Goal: Task Accomplishment & Management: Manage account settings

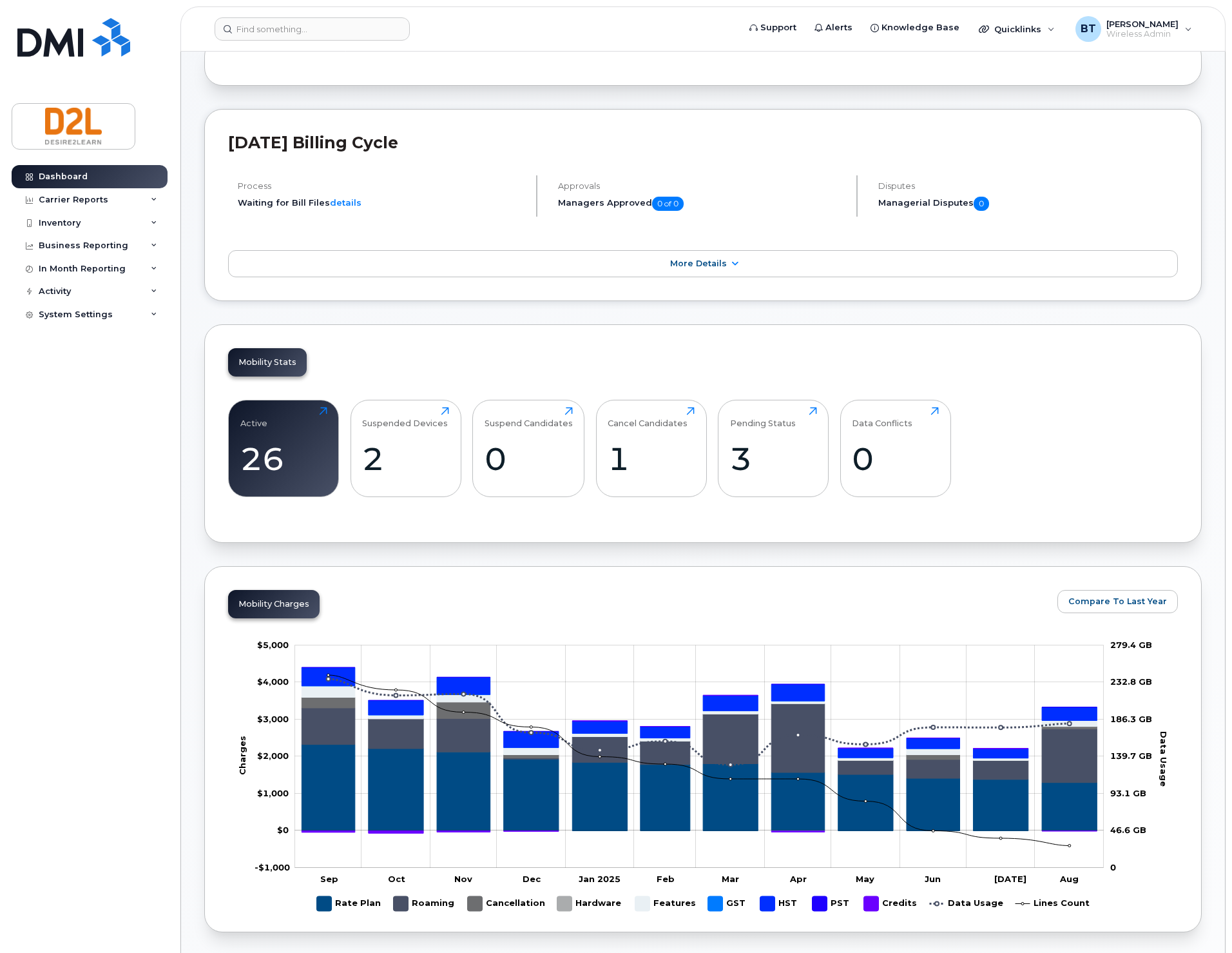
scroll to position [172, 0]
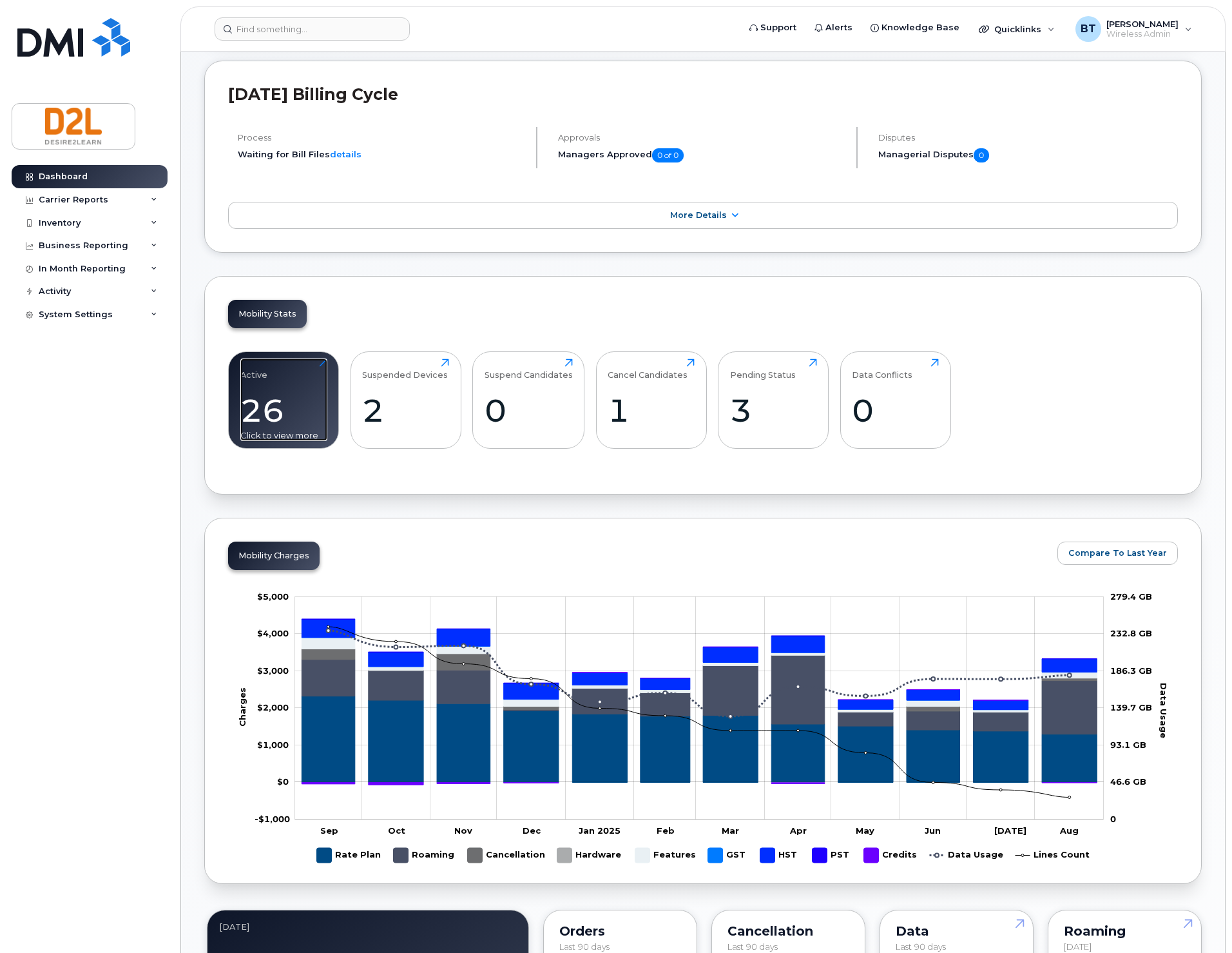
click at [285, 391] on div "26" at bounding box center [284, 410] width 87 height 38
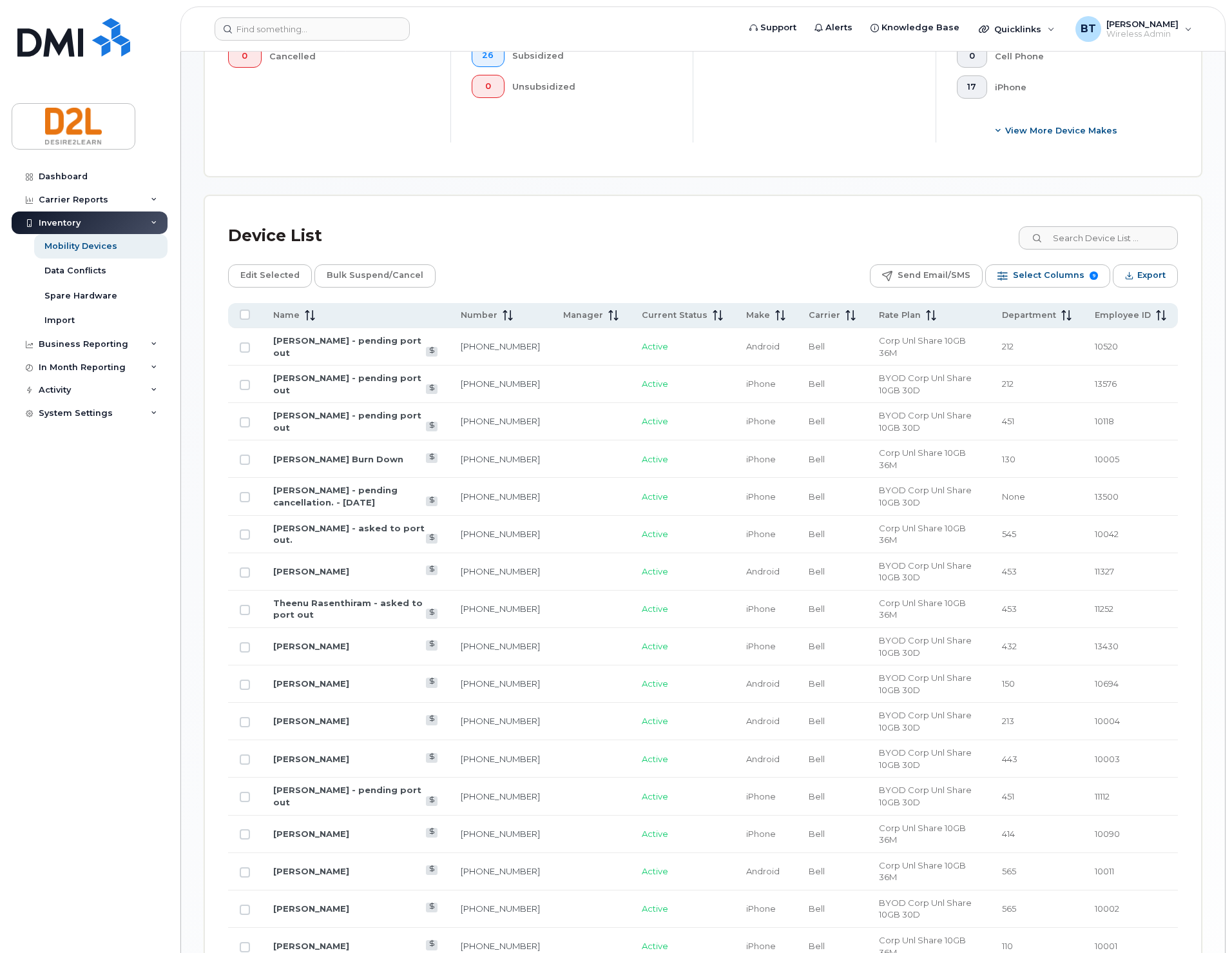
scroll to position [516, 0]
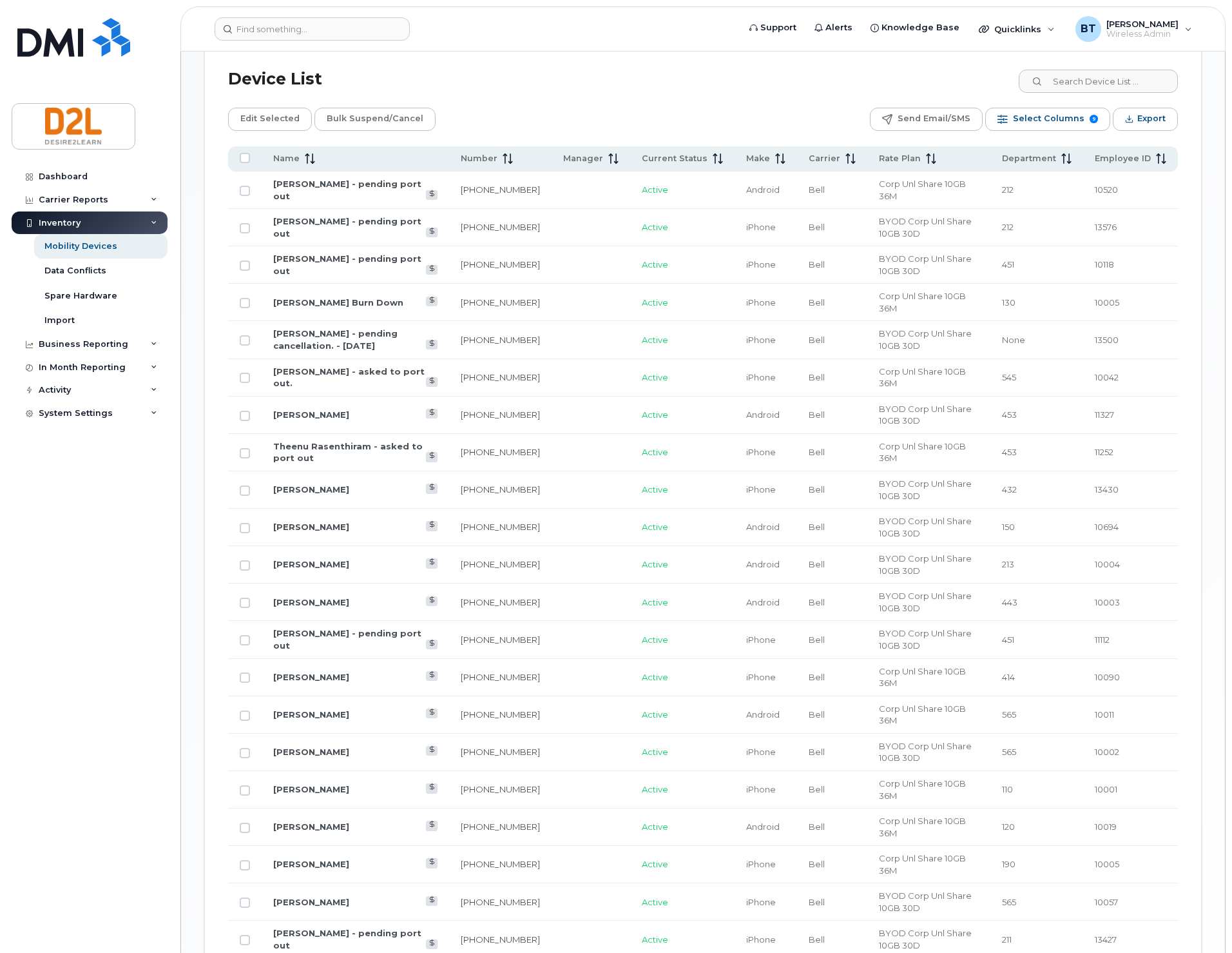
scroll to position [489, 0]
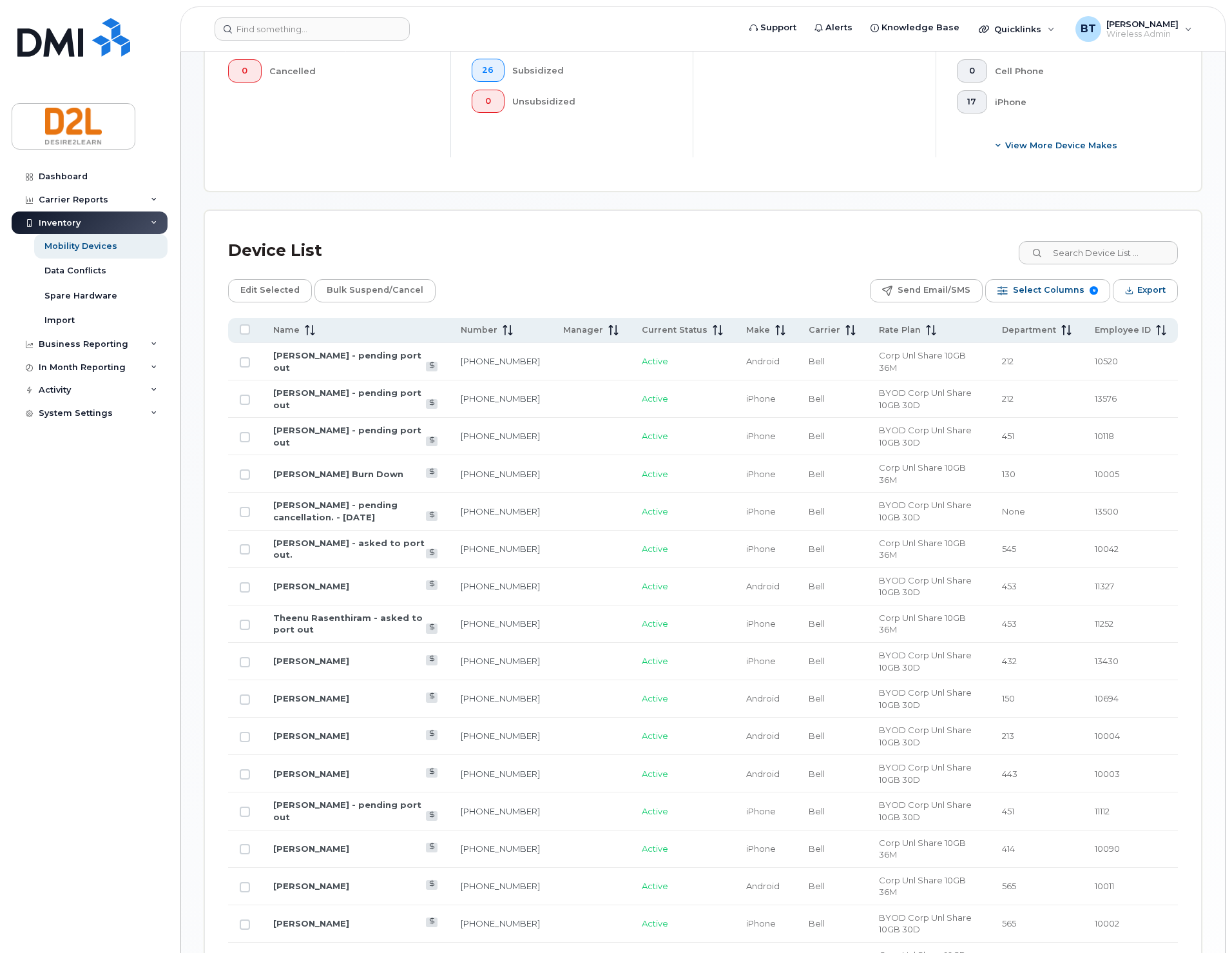
click at [738, 234] on div "Device List" at bounding box center [704, 250] width 950 height 34
click at [560, 234] on div "Device List" at bounding box center [704, 250] width 950 height 34
click at [318, 500] on link "Carlos Heredia - pending cancellation. - 25.08.13" at bounding box center [335, 511] width 125 height 23
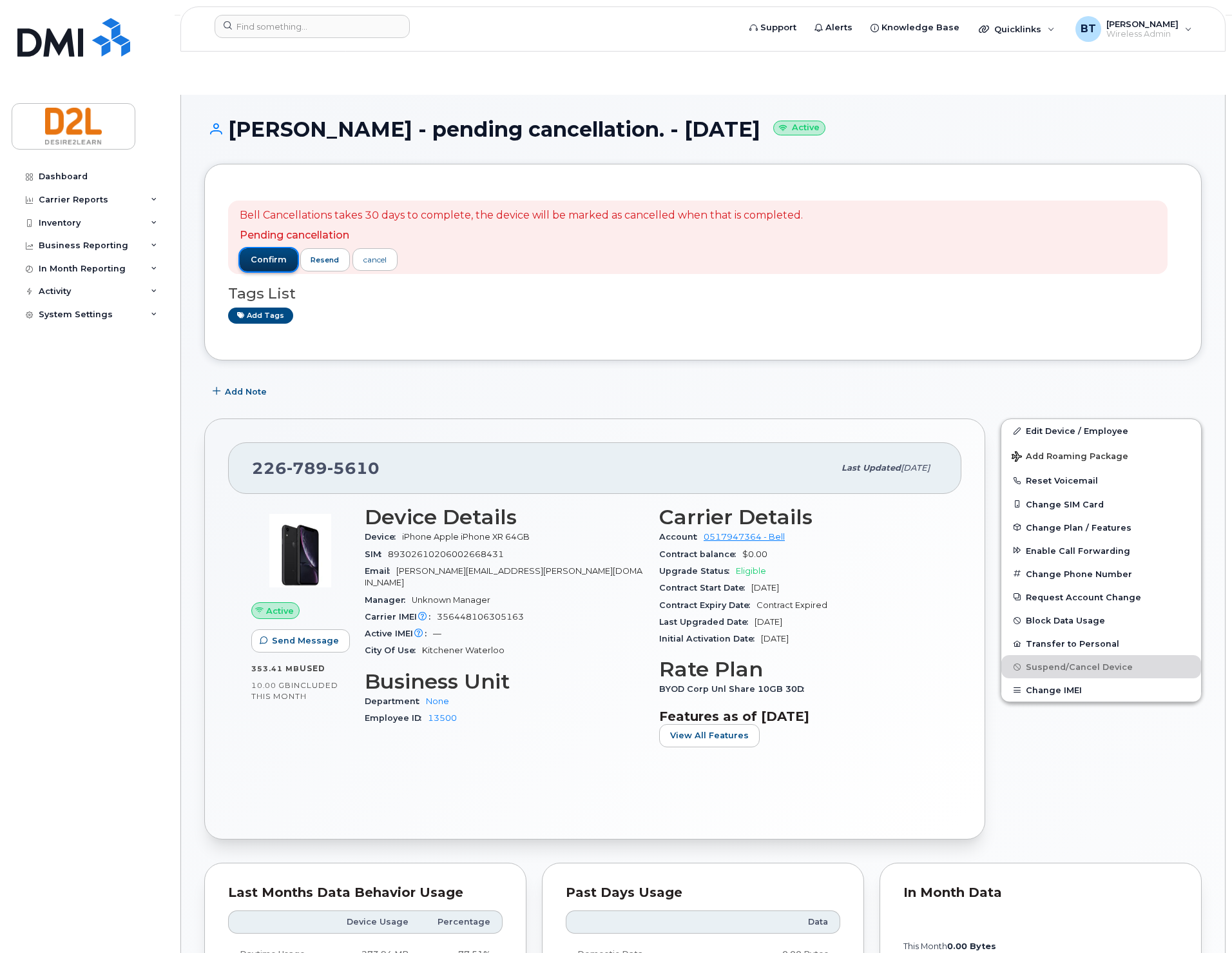
click at [257, 254] on span "confirm" at bounding box center [268, 260] width 36 height 12
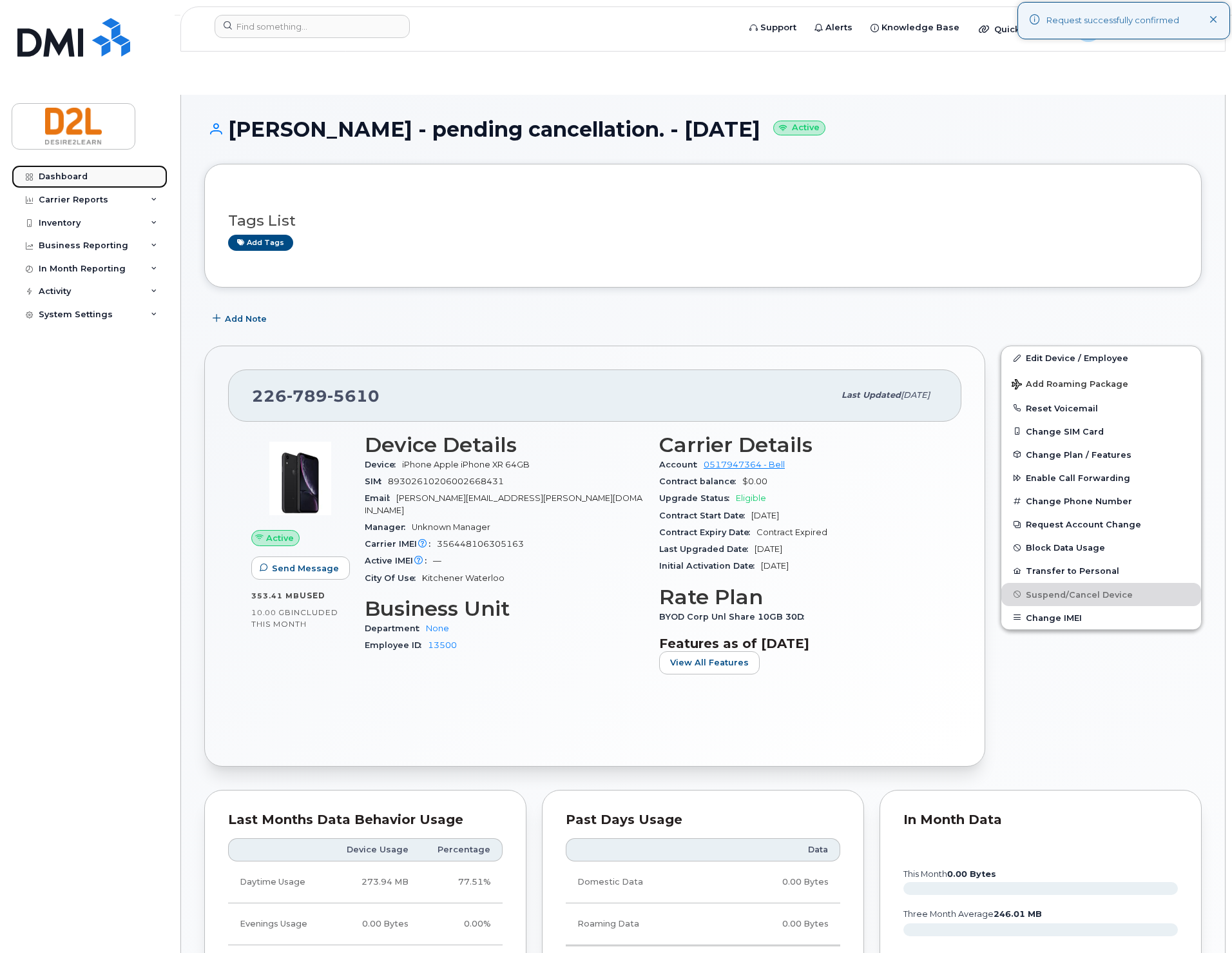
click at [67, 180] on div "Dashboard" at bounding box center [62, 176] width 48 height 10
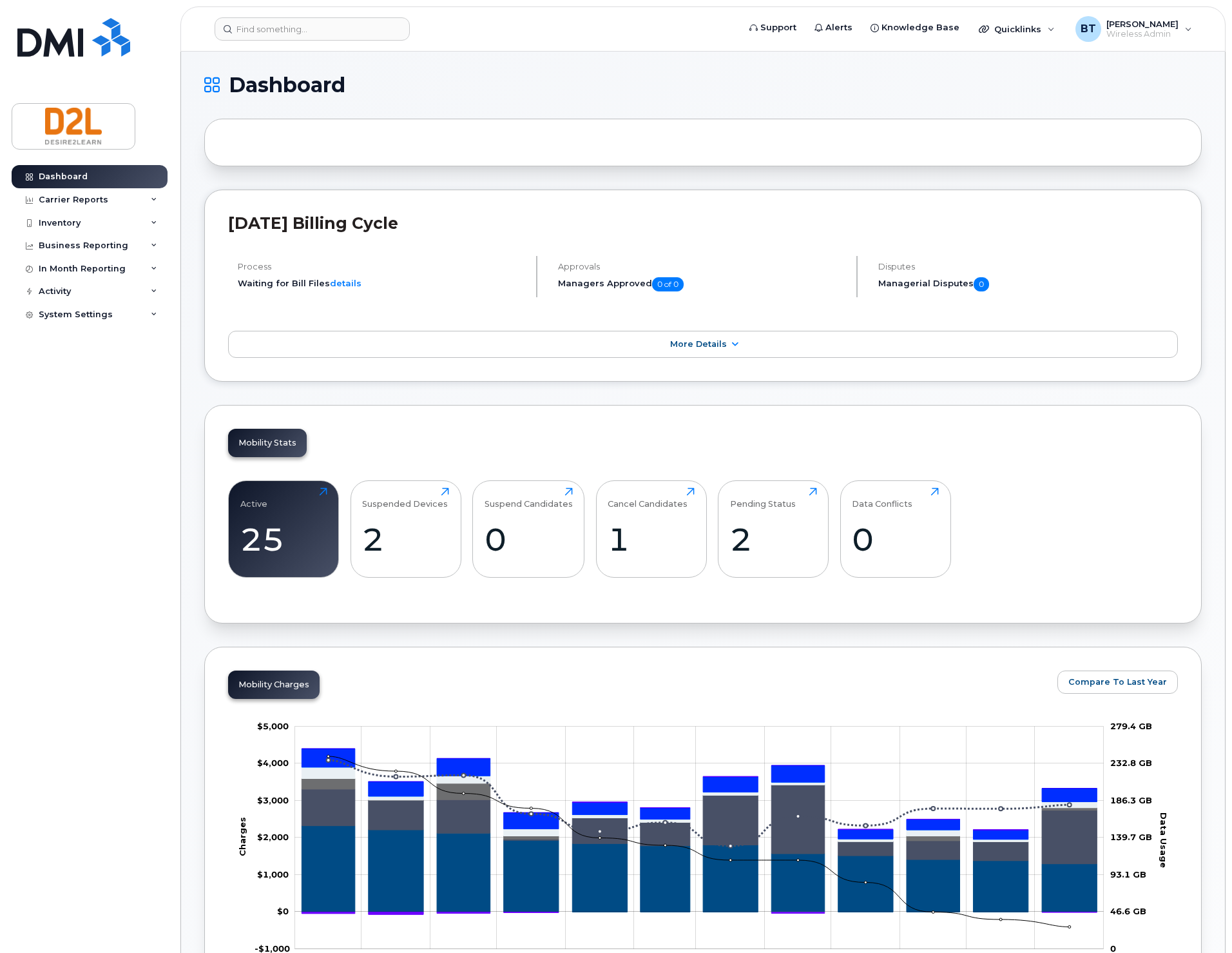
scroll to position [458, 0]
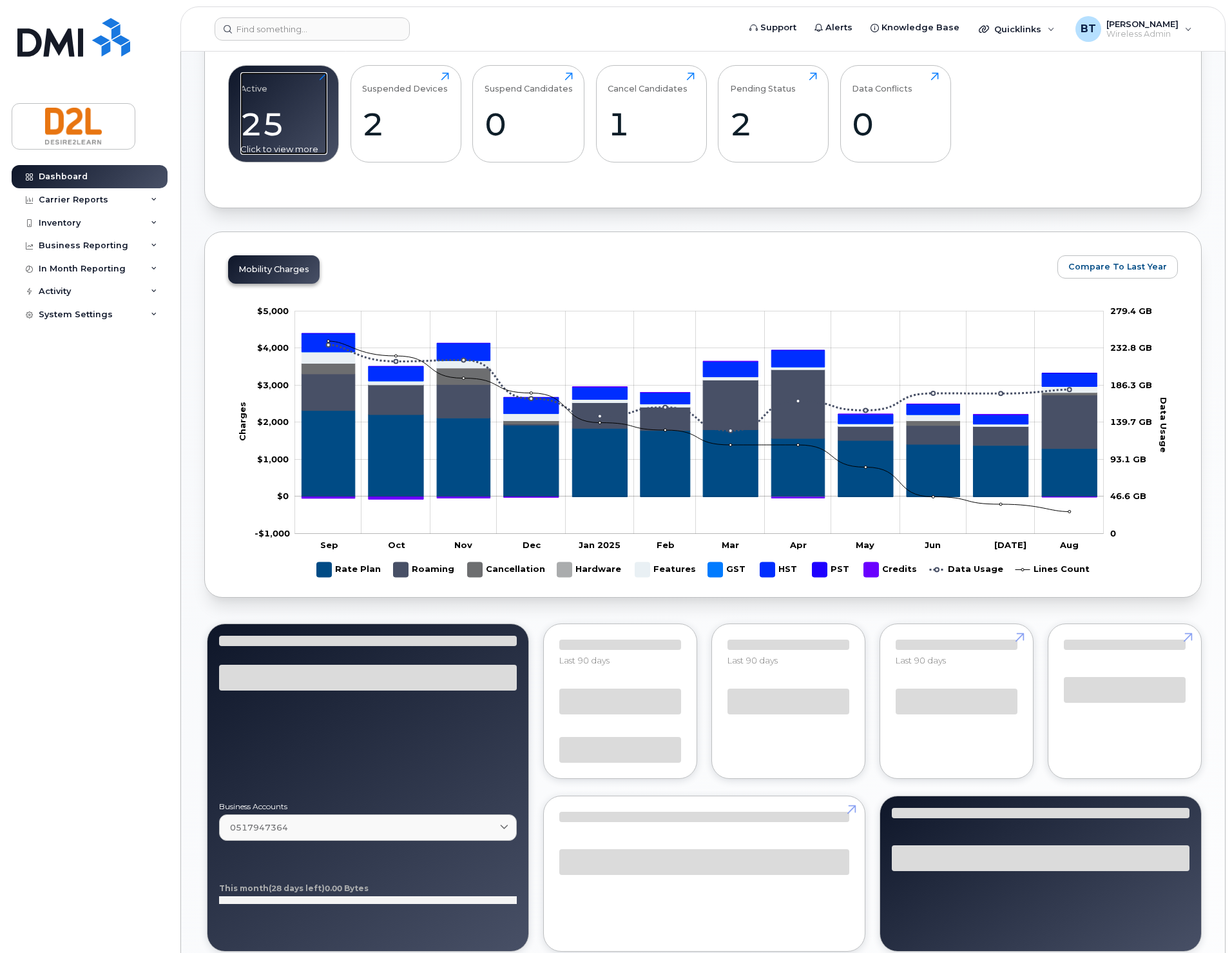
click at [272, 143] on div "25" at bounding box center [284, 124] width 87 height 38
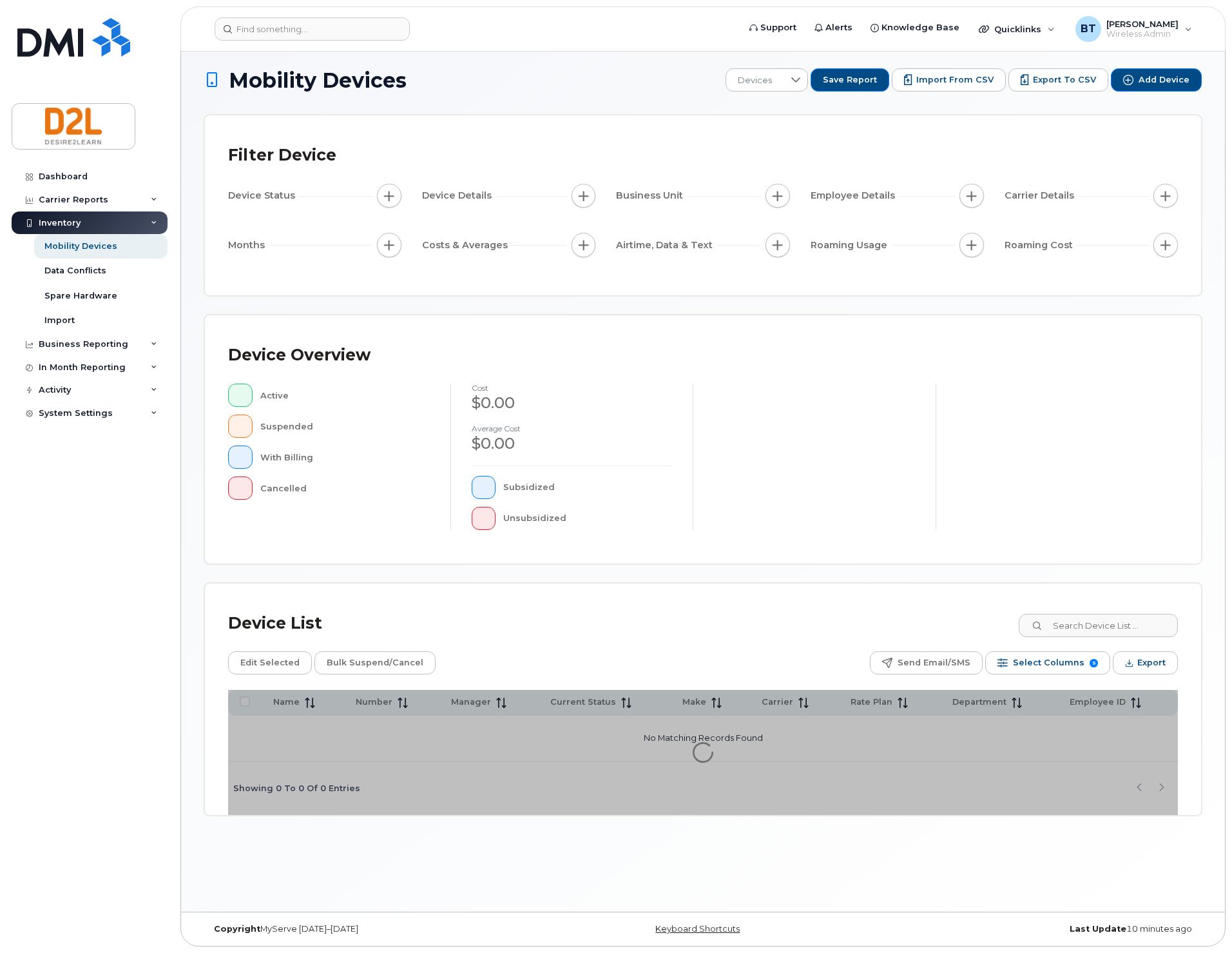
scroll to position [7, 0]
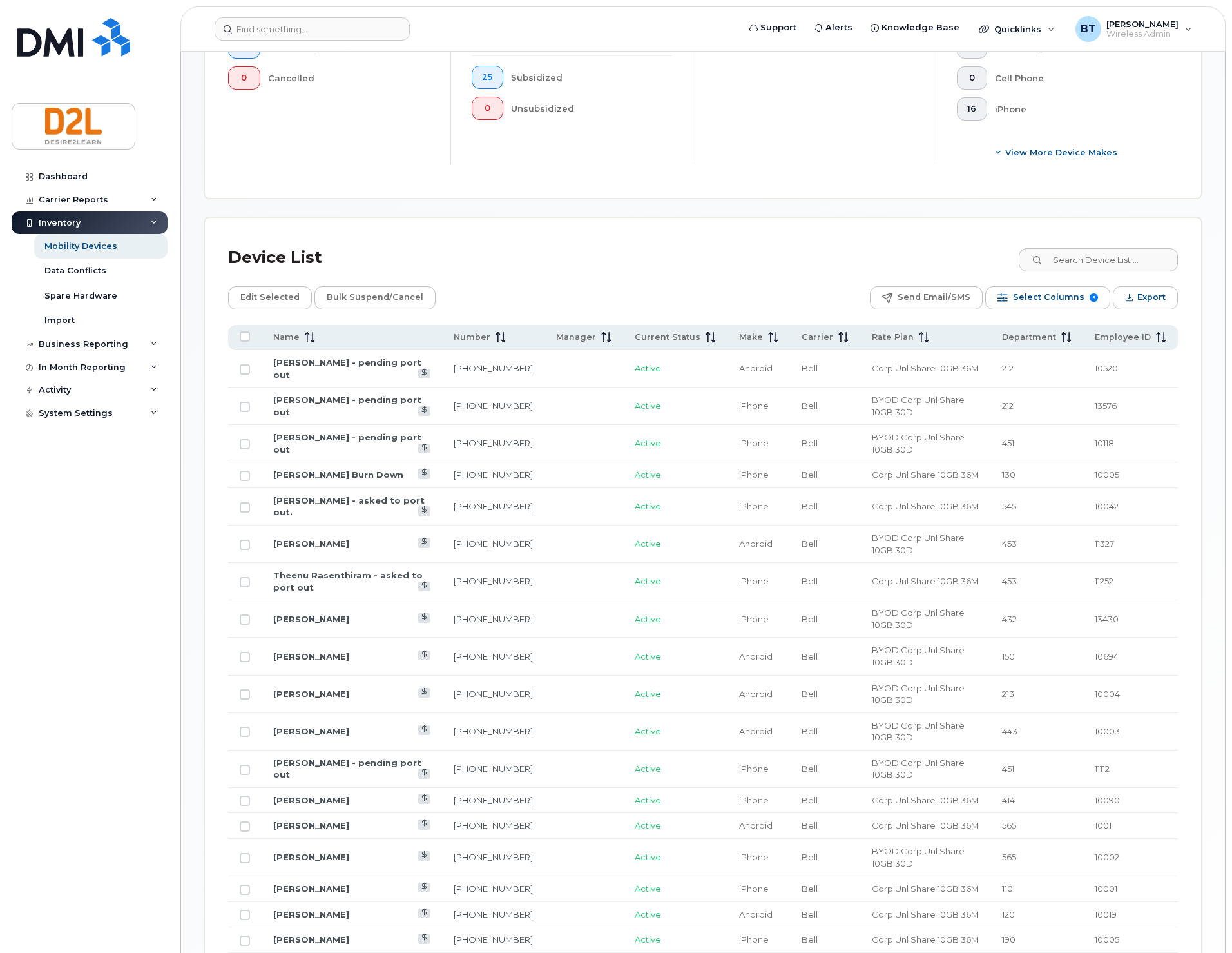
scroll to position [522, 0]
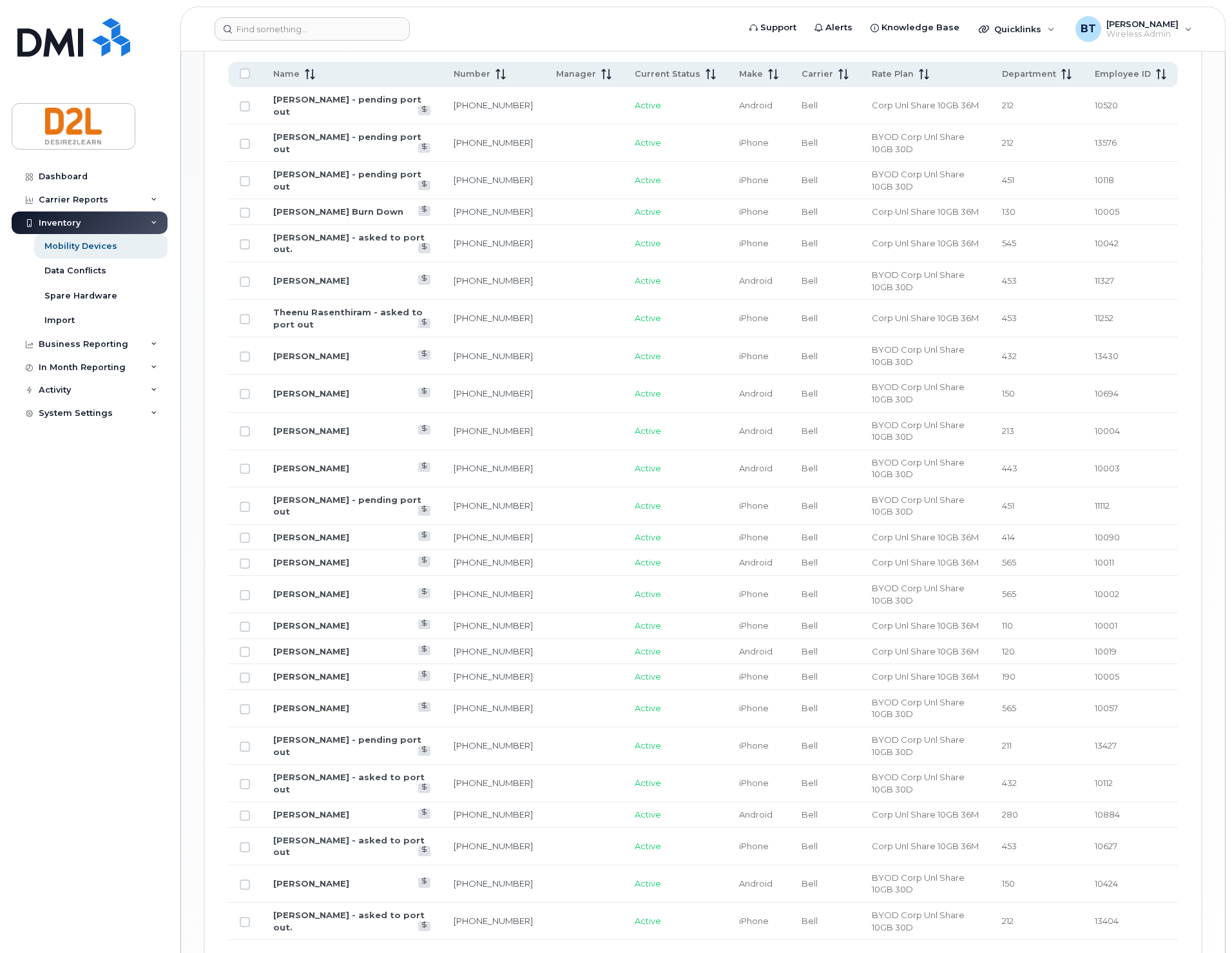
scroll to position [772, 0]
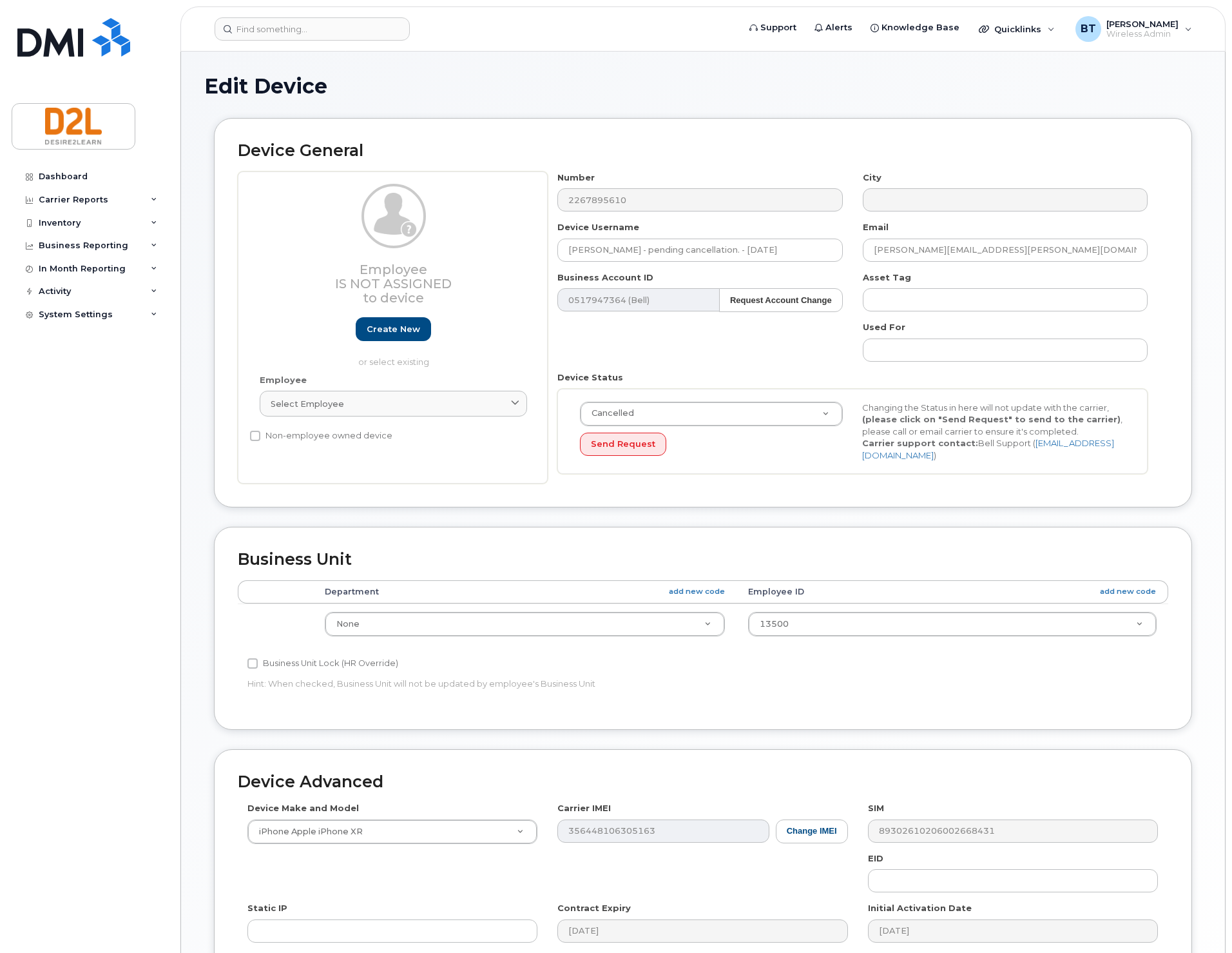
select select "162786"
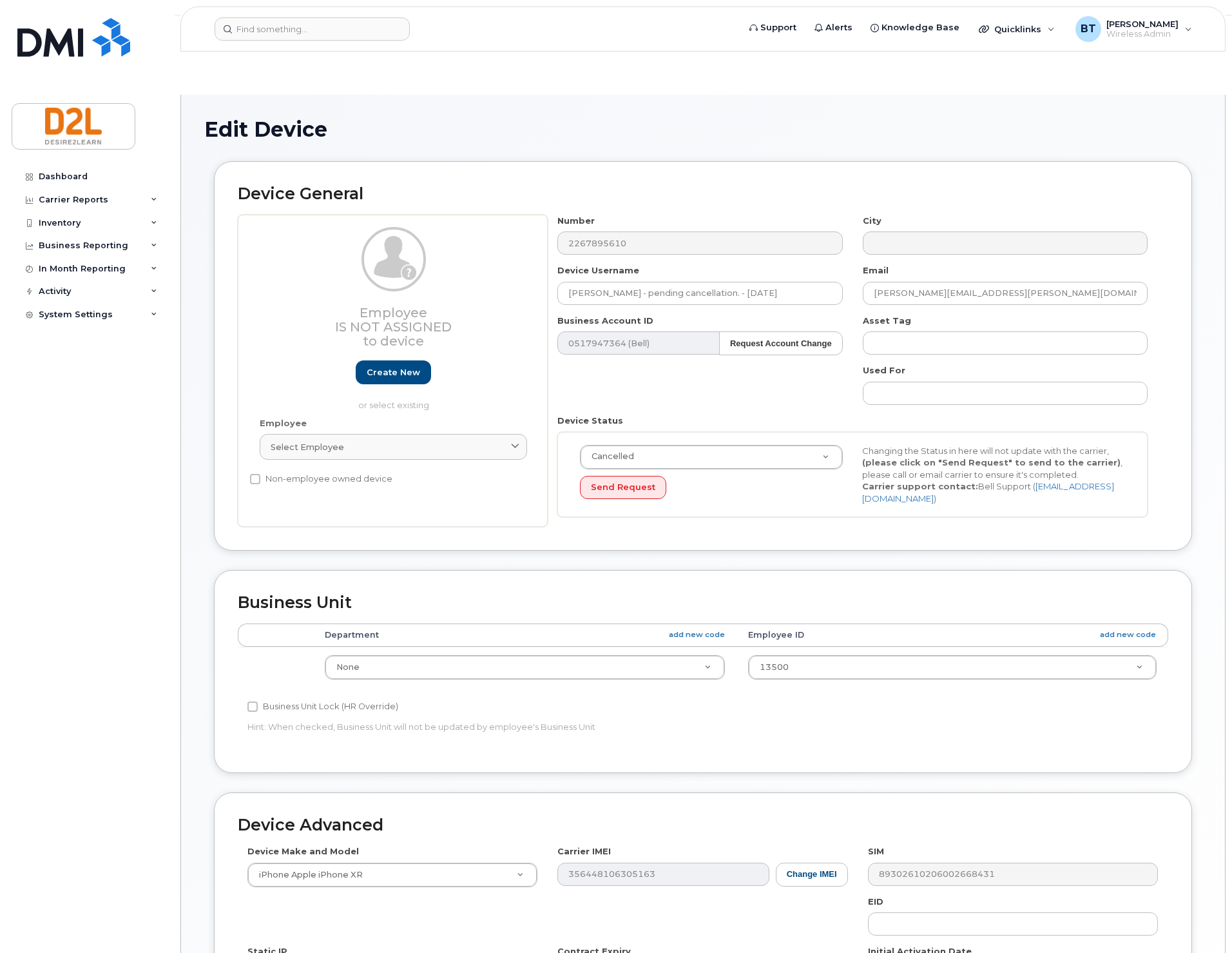
click at [654, 118] on h1 "Edit Device" at bounding box center [703, 129] width 997 height 23
click at [621, 476] on button "Send Request" at bounding box center [622, 488] width 86 height 24
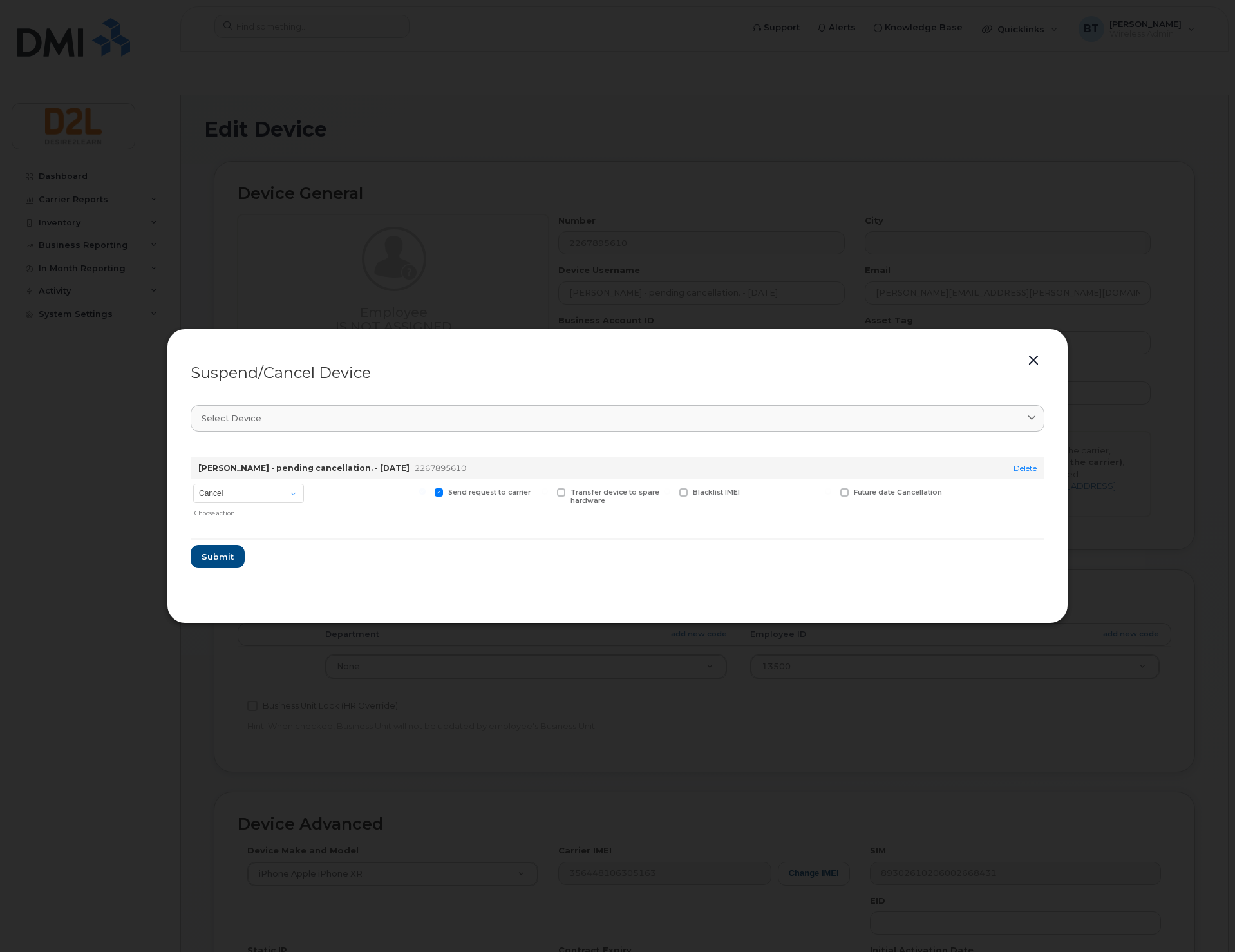
click at [233, 569] on section "Select device Type first three symbols or more Carlos Heredia - pending cancell…" at bounding box center [618, 496] width 854 height 206
click at [216, 553] on span "Submit" at bounding box center [217, 557] width 33 height 12
drag, startPoint x: 1168, startPoint y: 117, endPoint x: 1193, endPoint y: 47, distance: 74.3
click at [1175, 110] on div at bounding box center [617, 476] width 1235 height 952
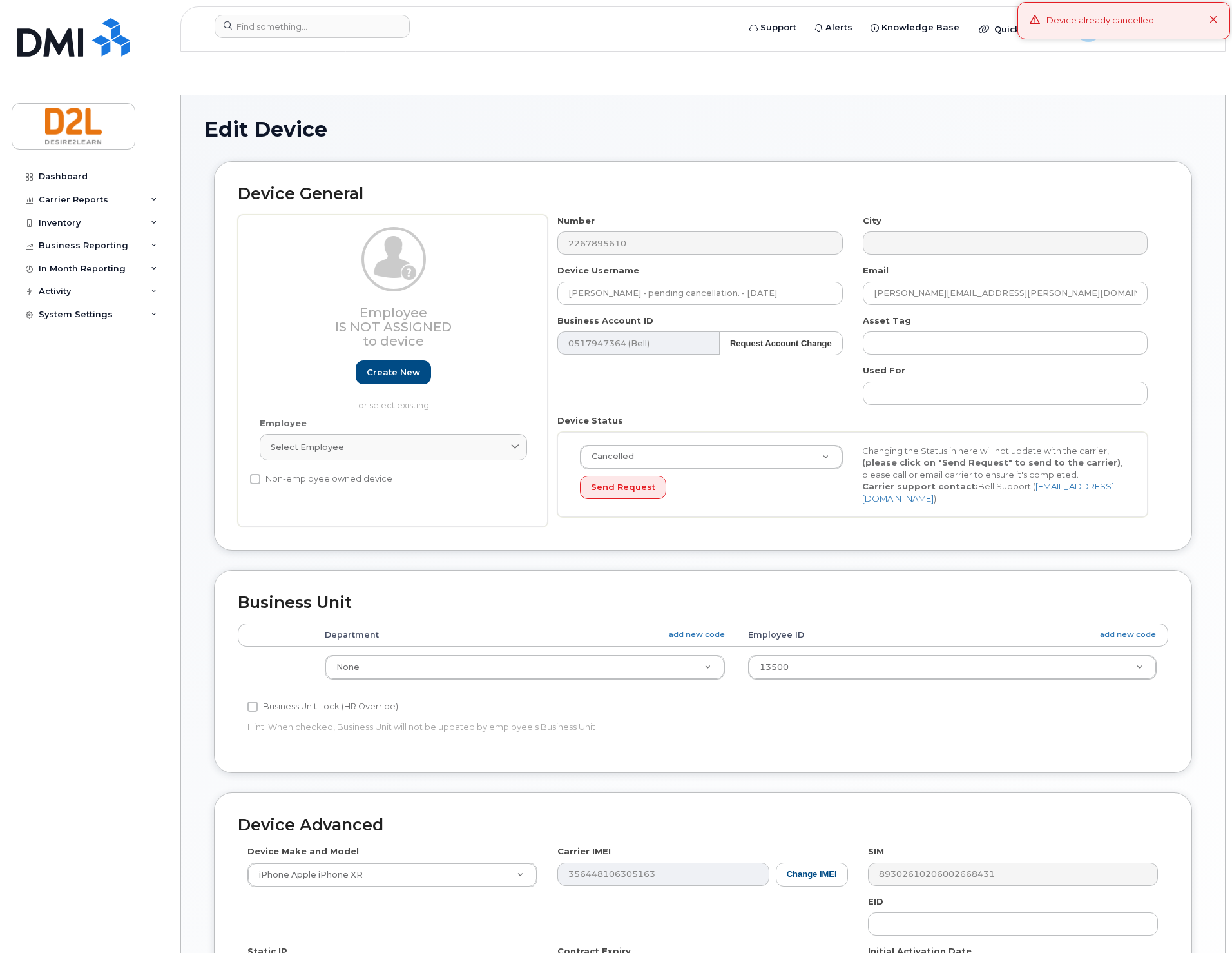
click at [1215, 18] on icon at bounding box center [1213, 20] width 8 height 8
click at [73, 172] on div "Dashboard" at bounding box center [62, 176] width 48 height 10
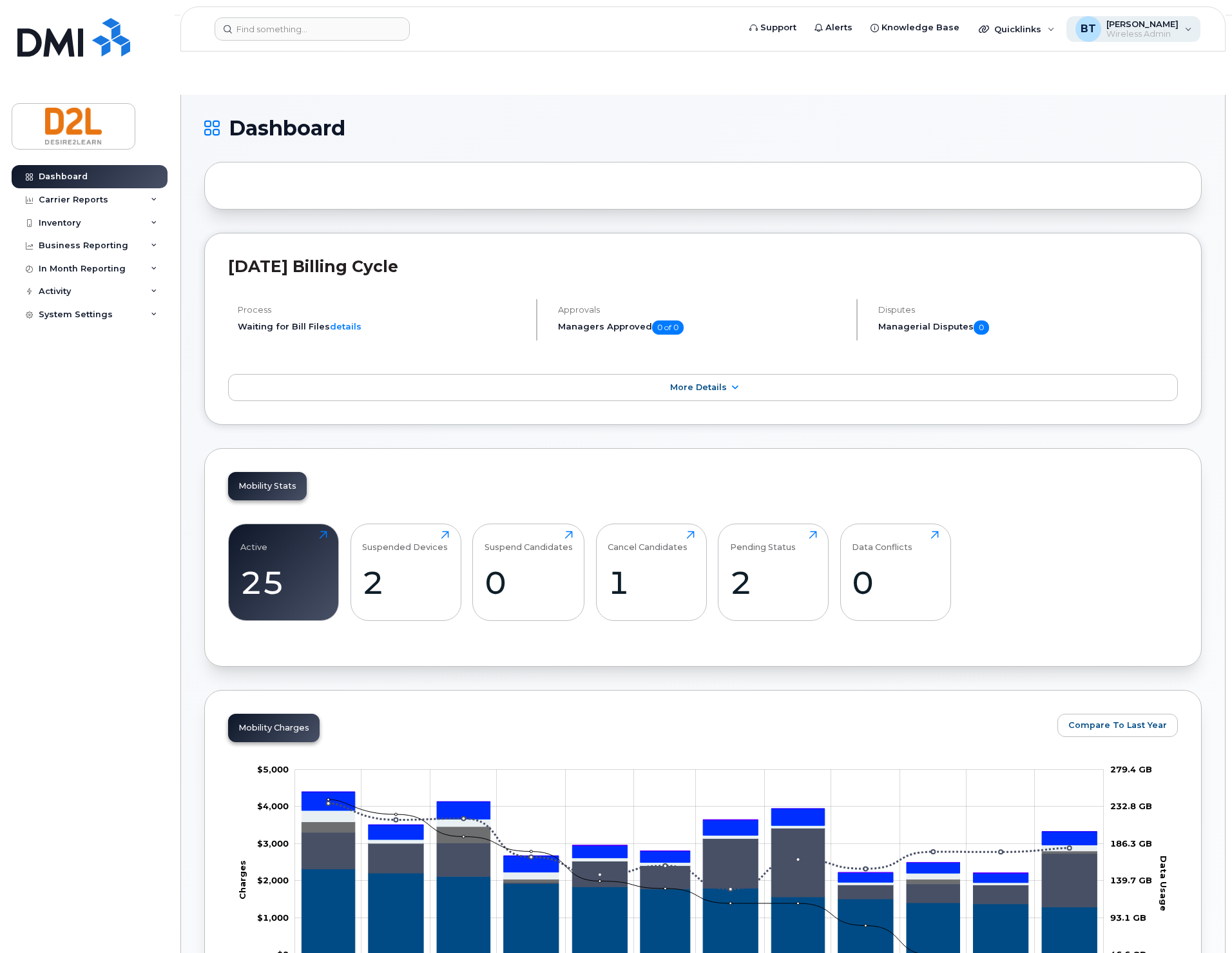
click at [1149, 25] on span "[PERSON_NAME]" at bounding box center [1142, 24] width 72 height 10
click at [1058, 134] on div "Sign out" at bounding box center [1107, 133] width 186 height 24
